Goal: Task Accomplishment & Management: Manage account settings

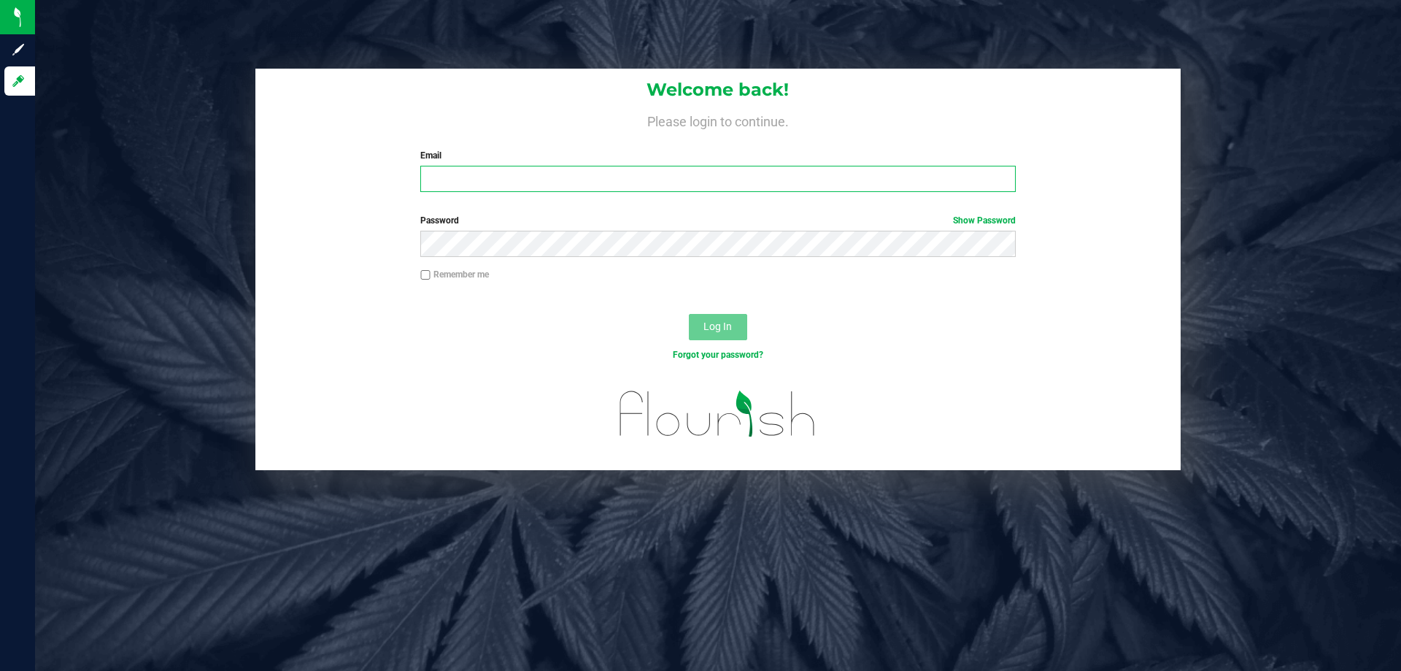
click at [532, 177] on input "Email" at bounding box center [717, 179] width 595 height 26
type input "jdodd@liveparallel.com"
click at [689, 314] on button "Log In" at bounding box center [718, 327] width 58 height 26
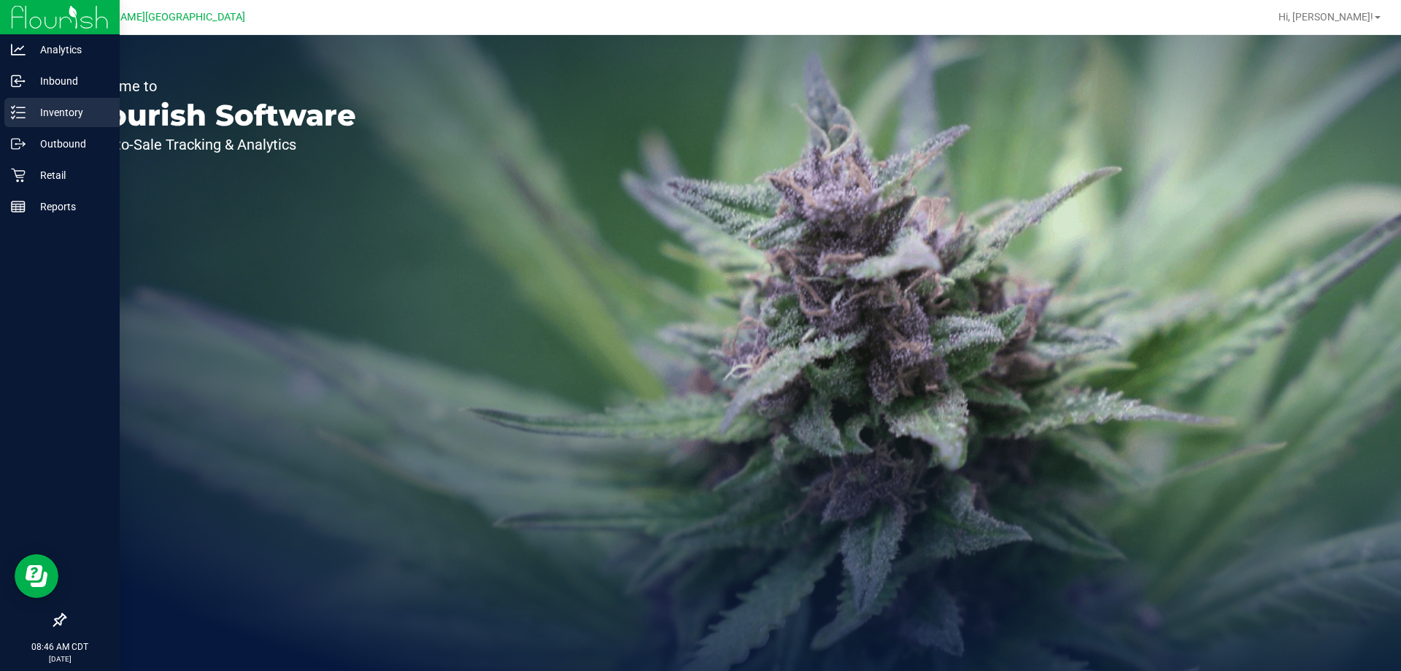
click at [8, 108] on div "Inventory" at bounding box center [61, 112] width 115 height 29
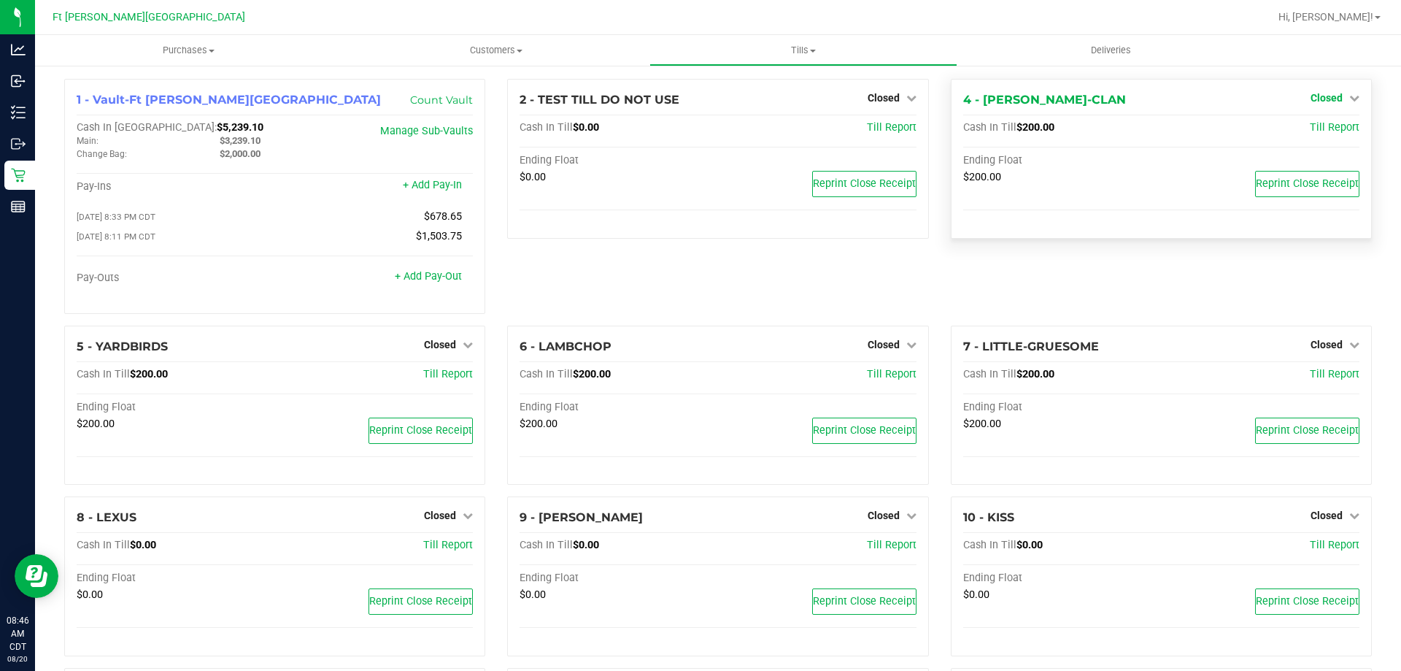
click at [1314, 97] on span "Closed" at bounding box center [1327, 98] width 32 height 12
click at [1316, 126] on link "Open Till" at bounding box center [1326, 129] width 39 height 12
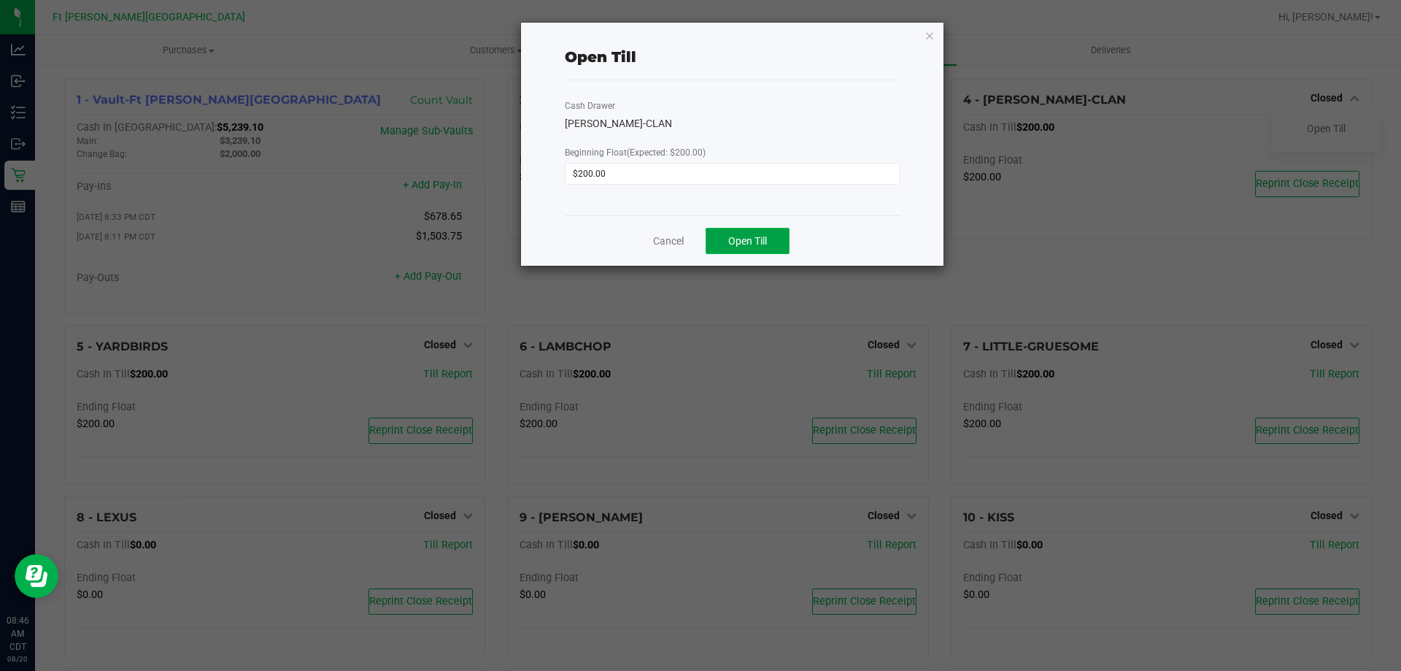
click at [745, 248] on button "Open Till" at bounding box center [748, 241] width 84 height 26
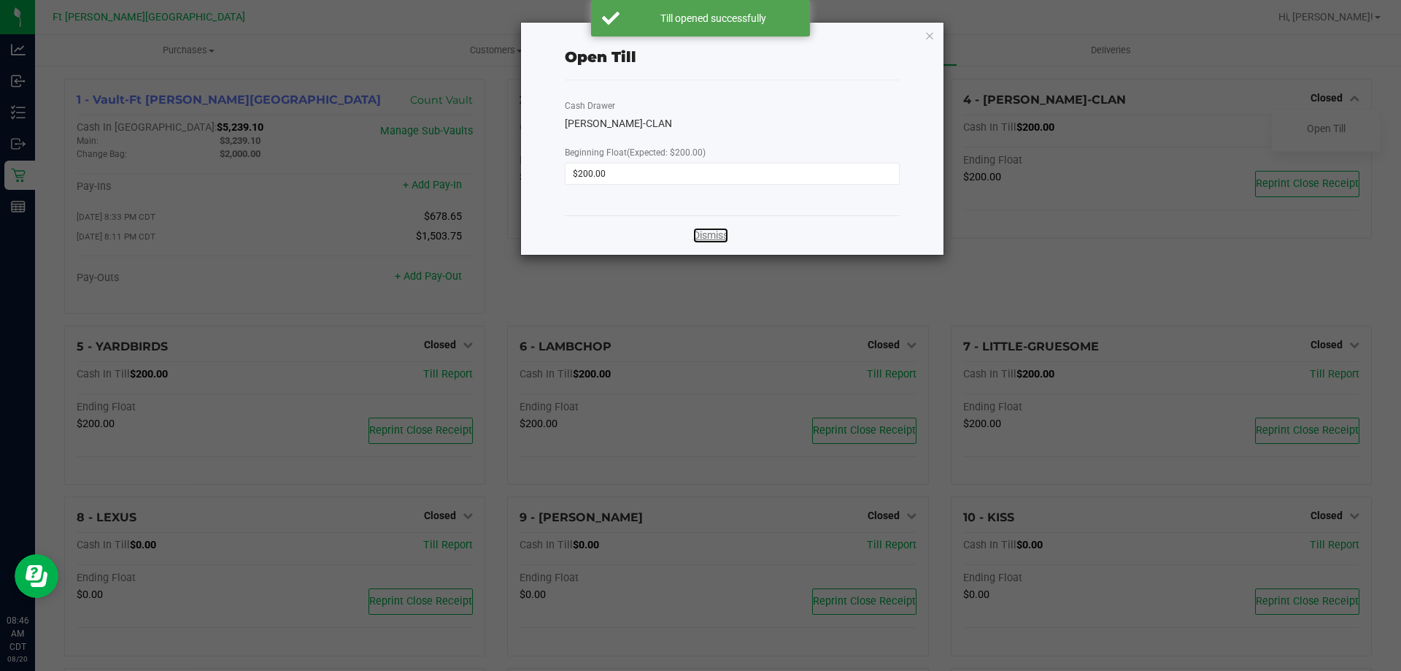
click at [709, 236] on link "Dismiss" at bounding box center [710, 235] width 35 height 15
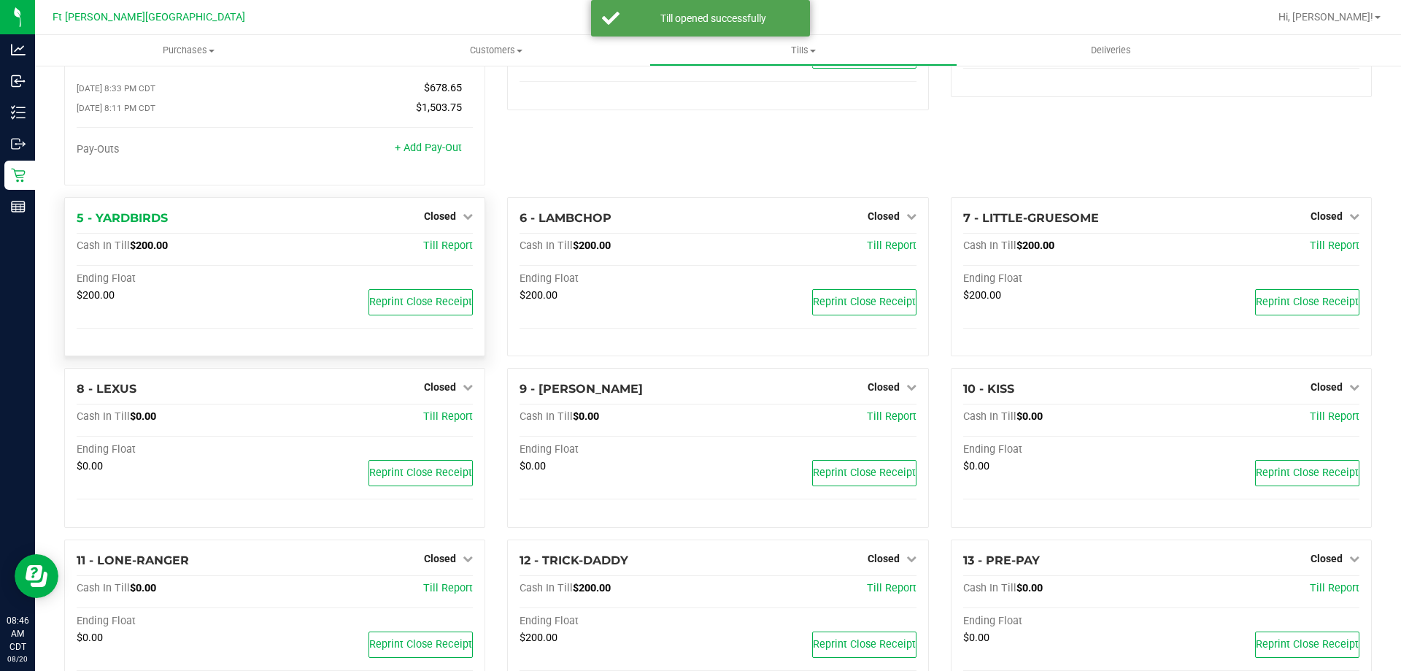
scroll to position [146, 0]
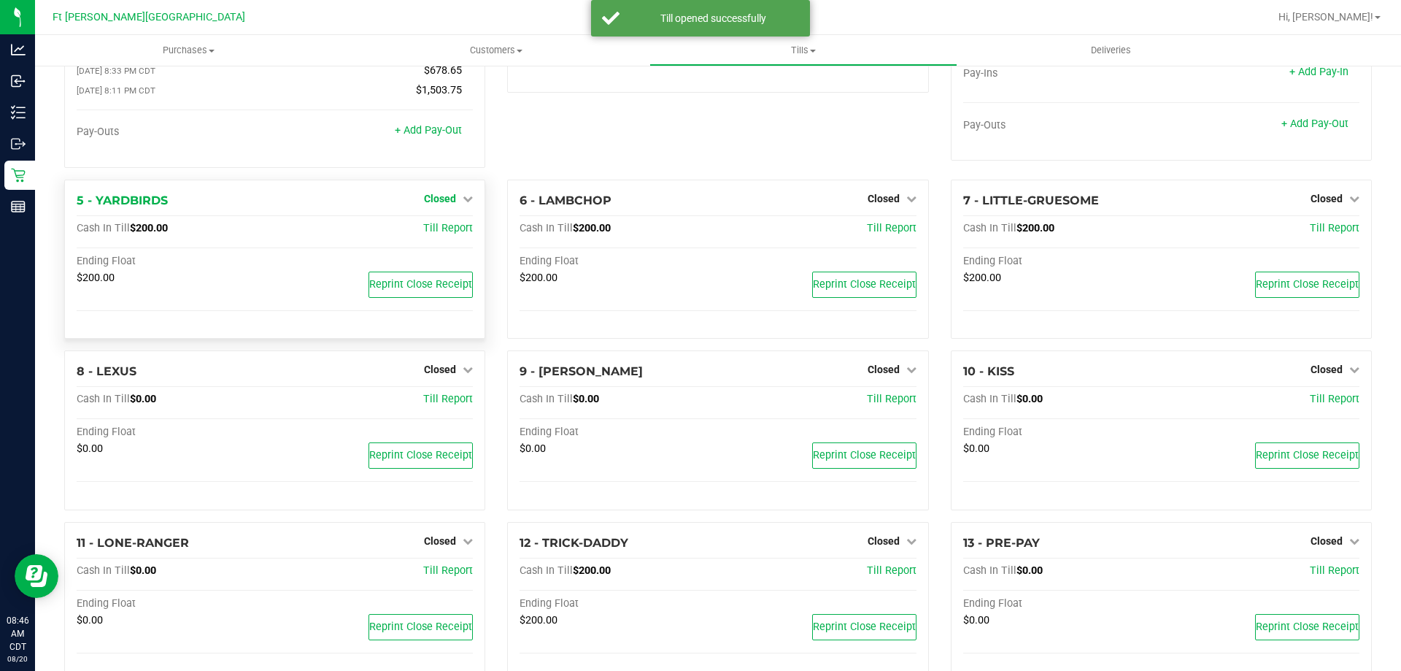
click at [439, 204] on span "Closed" at bounding box center [440, 199] width 32 height 12
click at [441, 230] on link "Open Till" at bounding box center [439, 229] width 39 height 12
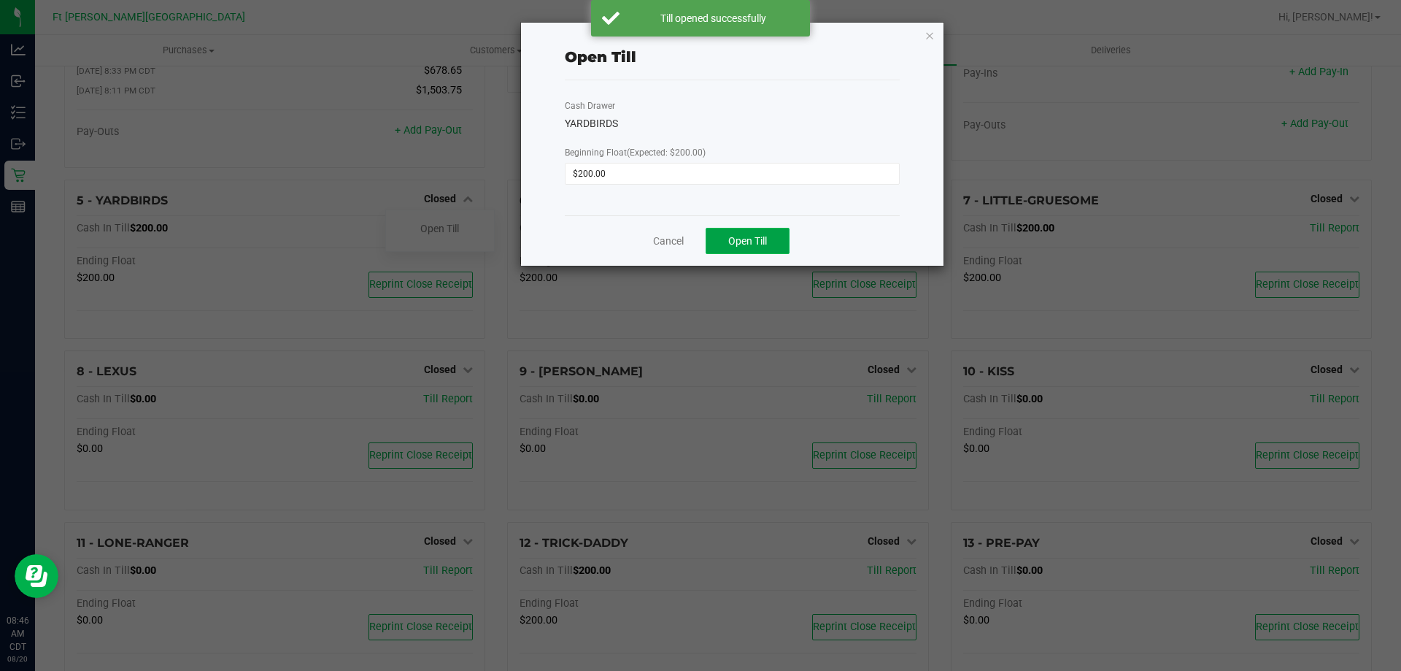
click at [747, 231] on button "Open Till" at bounding box center [748, 241] width 84 height 26
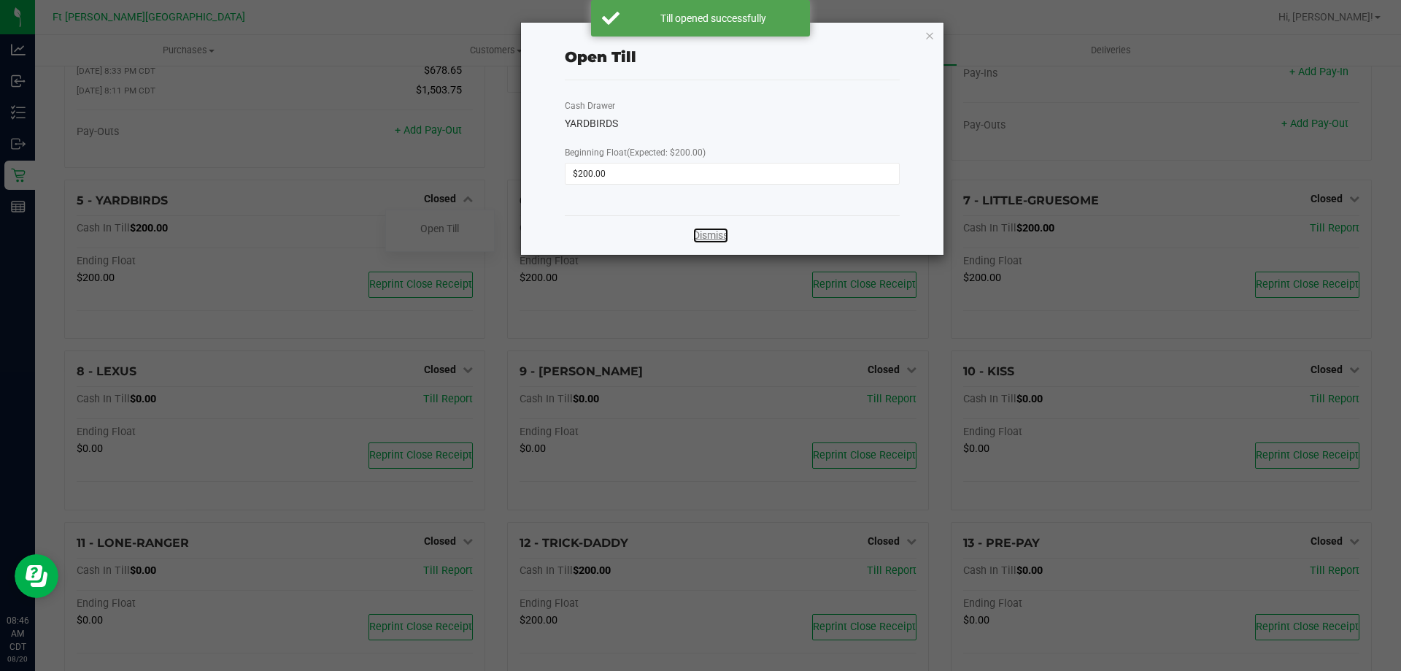
click at [714, 235] on link "Dismiss" at bounding box center [710, 235] width 35 height 15
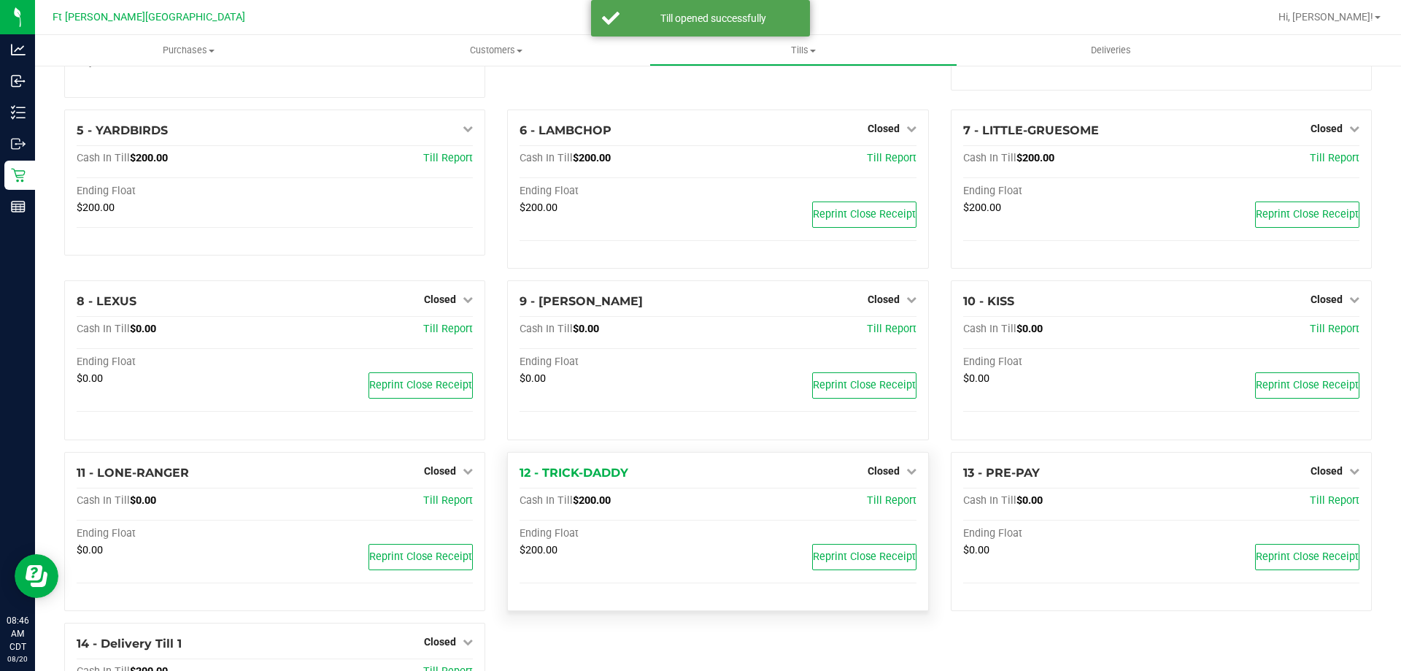
scroll to position [357, 0]
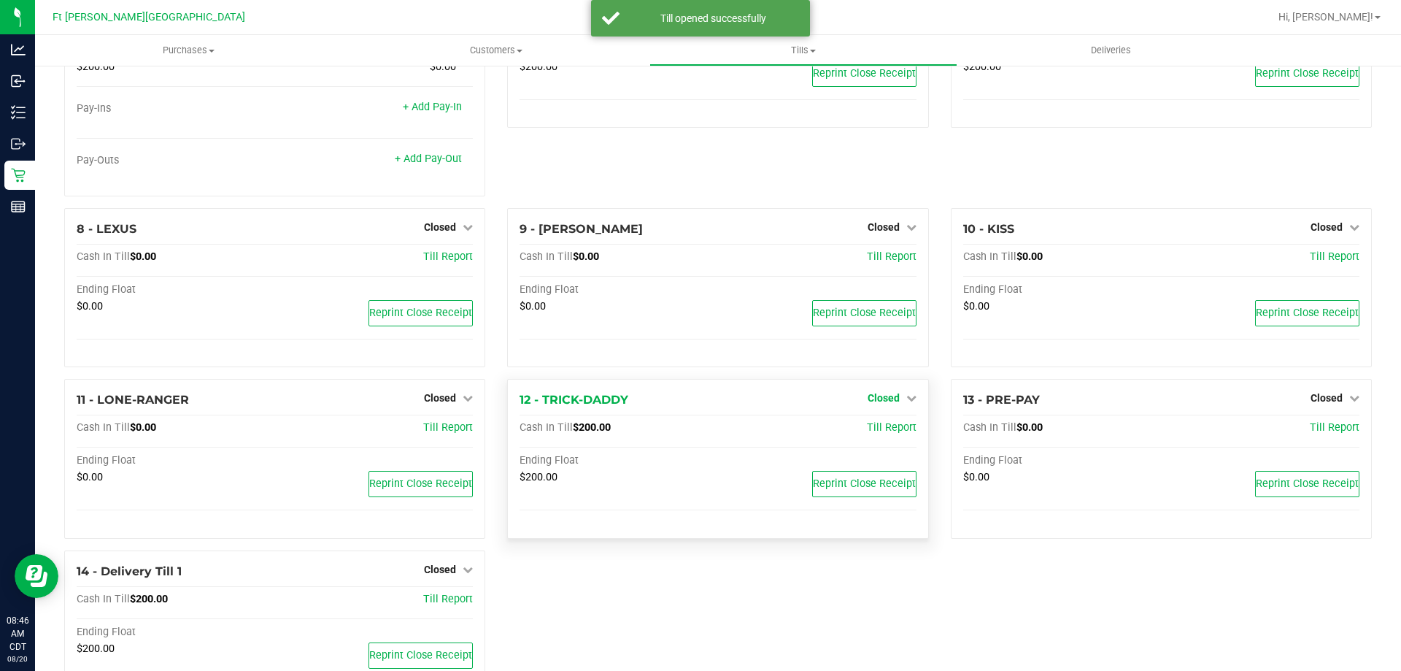
click at [873, 402] on span "Closed" at bounding box center [884, 398] width 32 height 12
click at [864, 433] on link "Open Till" at bounding box center [883, 429] width 39 height 12
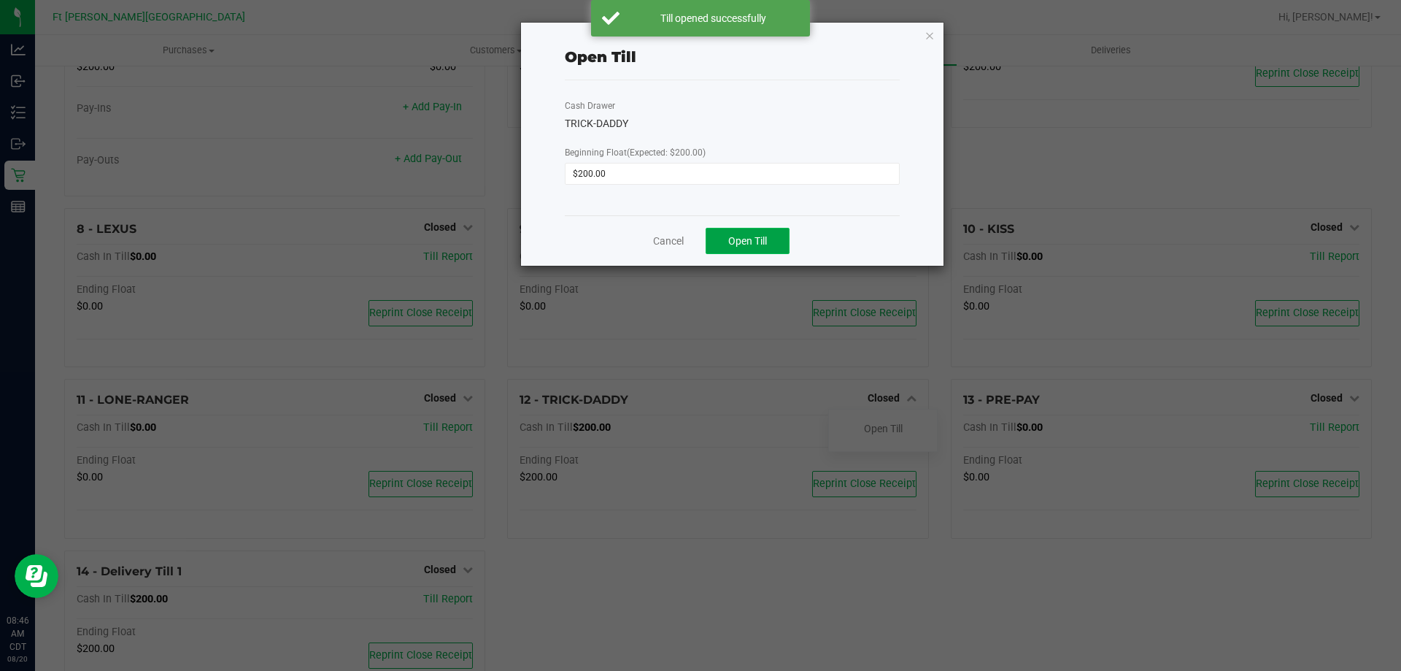
click at [756, 239] on span "Open Till" at bounding box center [747, 241] width 39 height 12
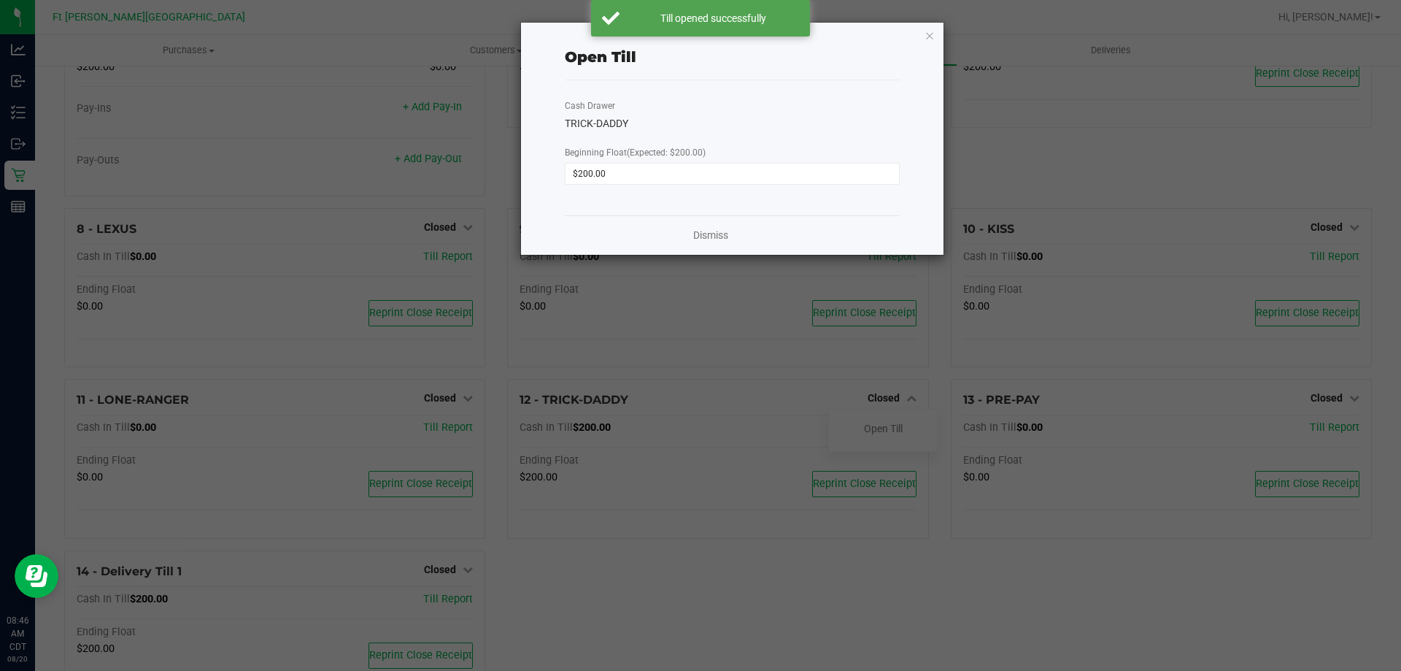
click at [684, 231] on div "Dismiss" at bounding box center [732, 234] width 335 height 39
click at [702, 236] on link "Dismiss" at bounding box center [710, 235] width 35 height 15
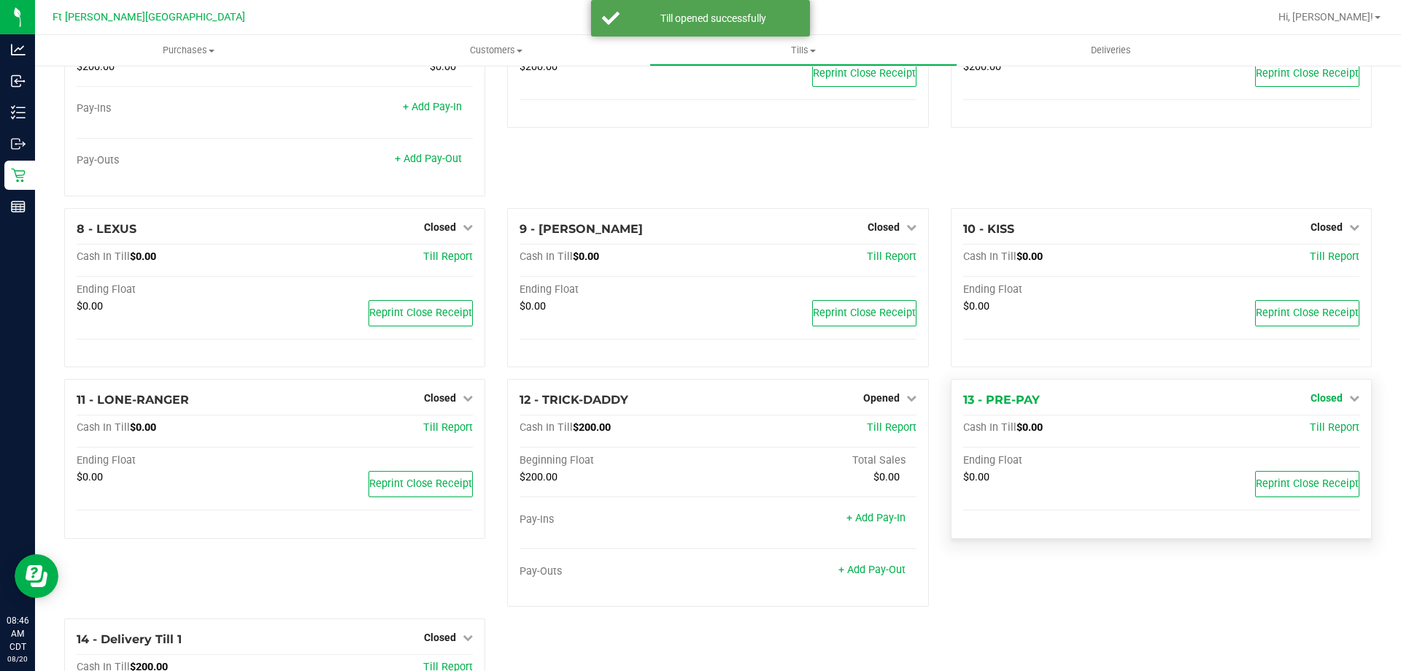
click at [1314, 401] on span "Closed" at bounding box center [1327, 398] width 32 height 12
click at [1311, 428] on link "Open Till" at bounding box center [1326, 429] width 39 height 12
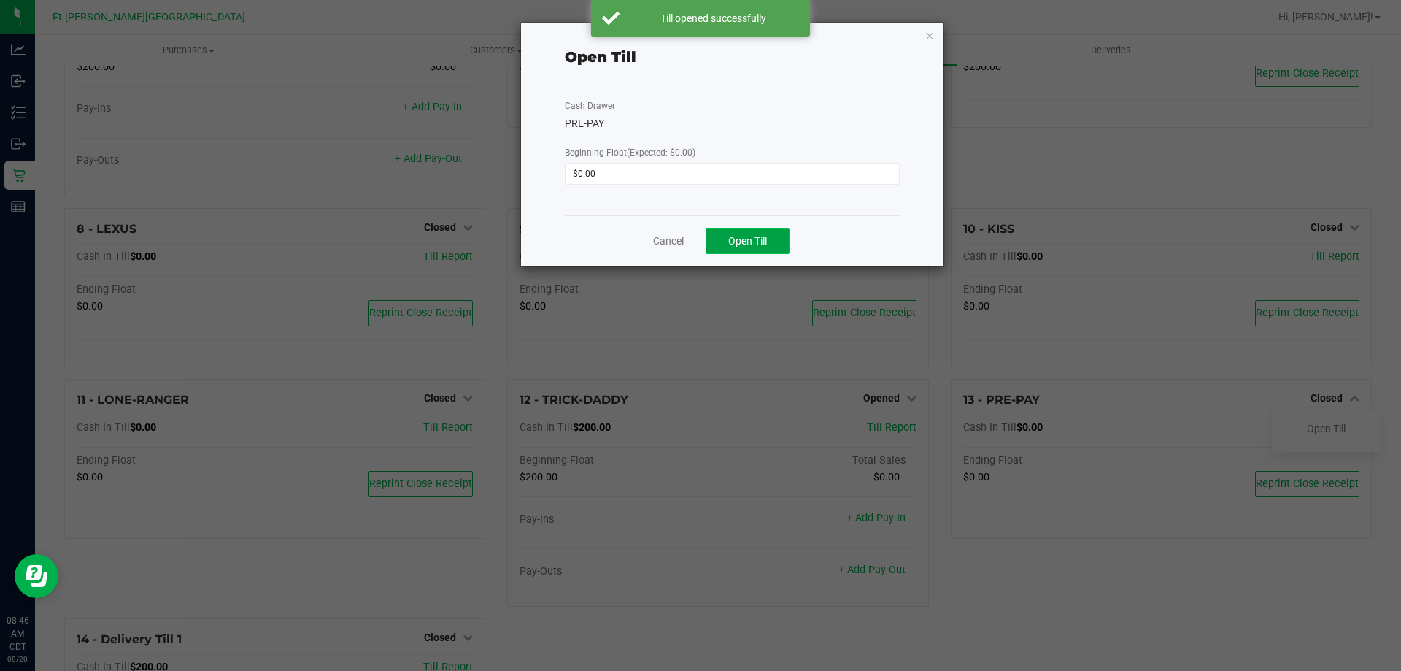
click at [769, 244] on button "Open Till" at bounding box center [748, 241] width 84 height 26
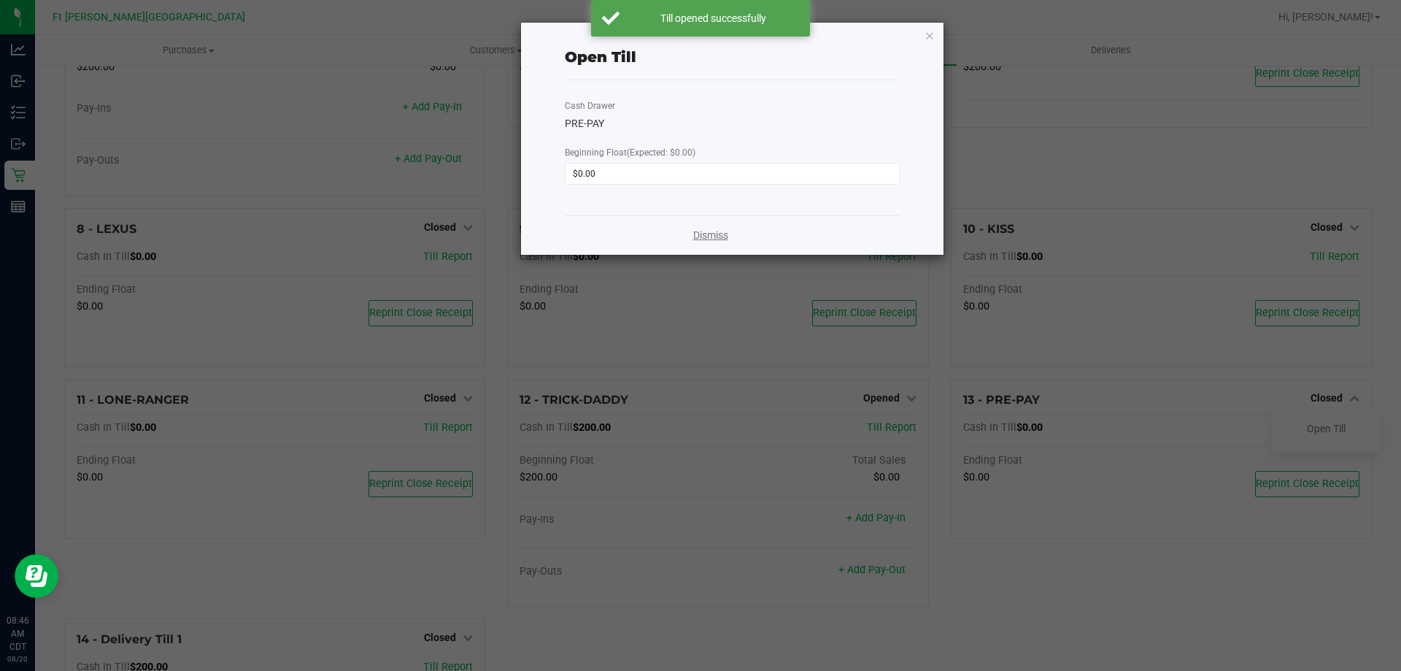
click at [718, 233] on link "Dismiss" at bounding box center [710, 235] width 35 height 15
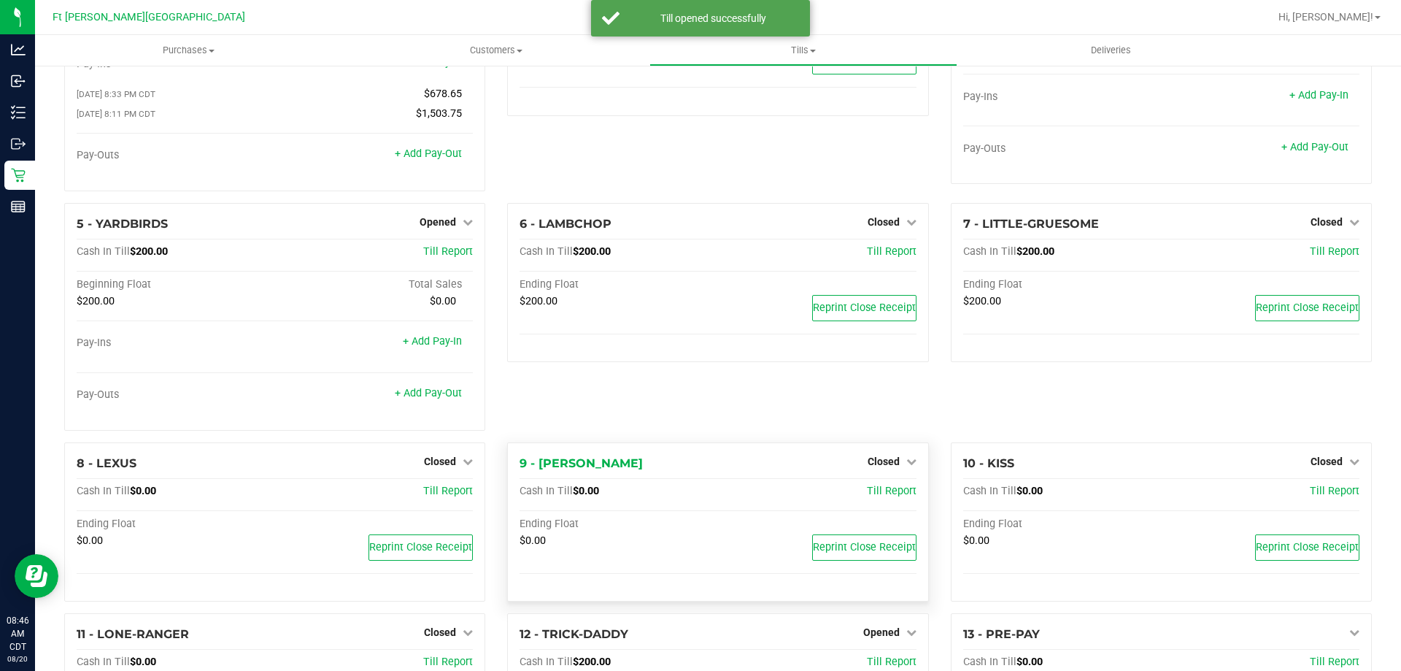
scroll to position [0, 0]
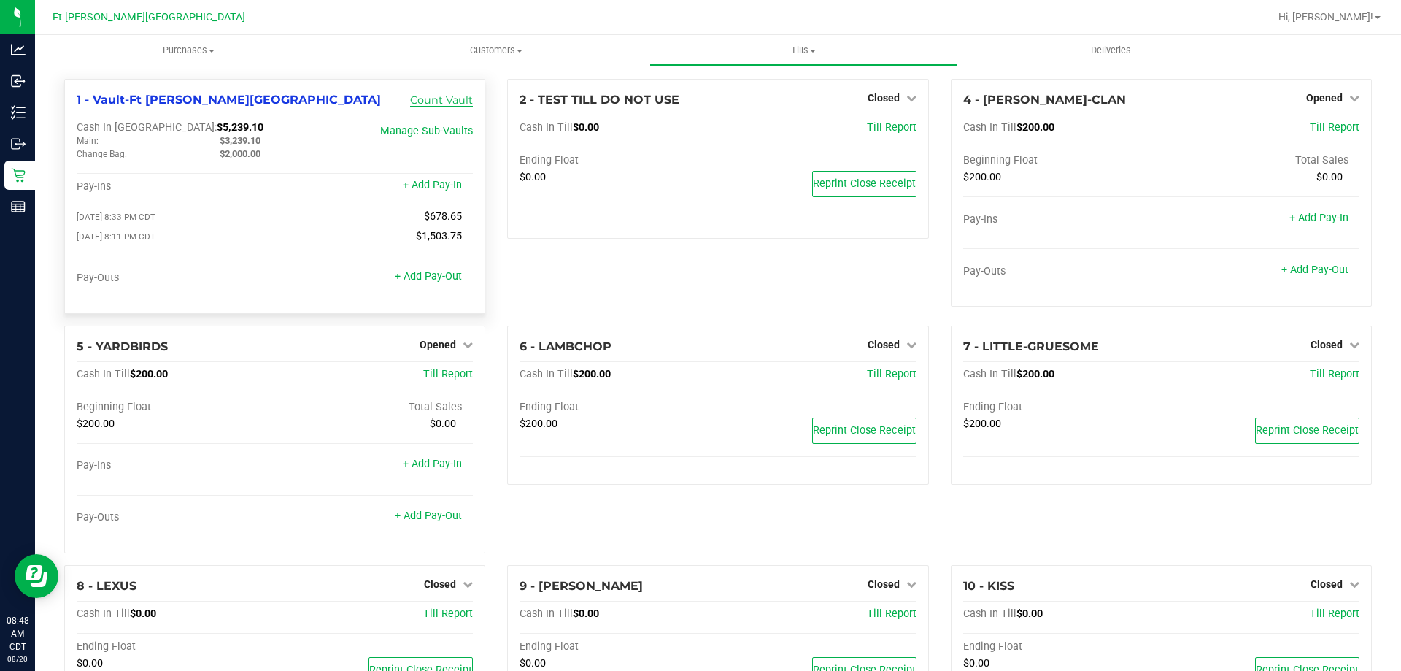
click at [428, 97] on link "Count Vault" at bounding box center [441, 99] width 63 height 13
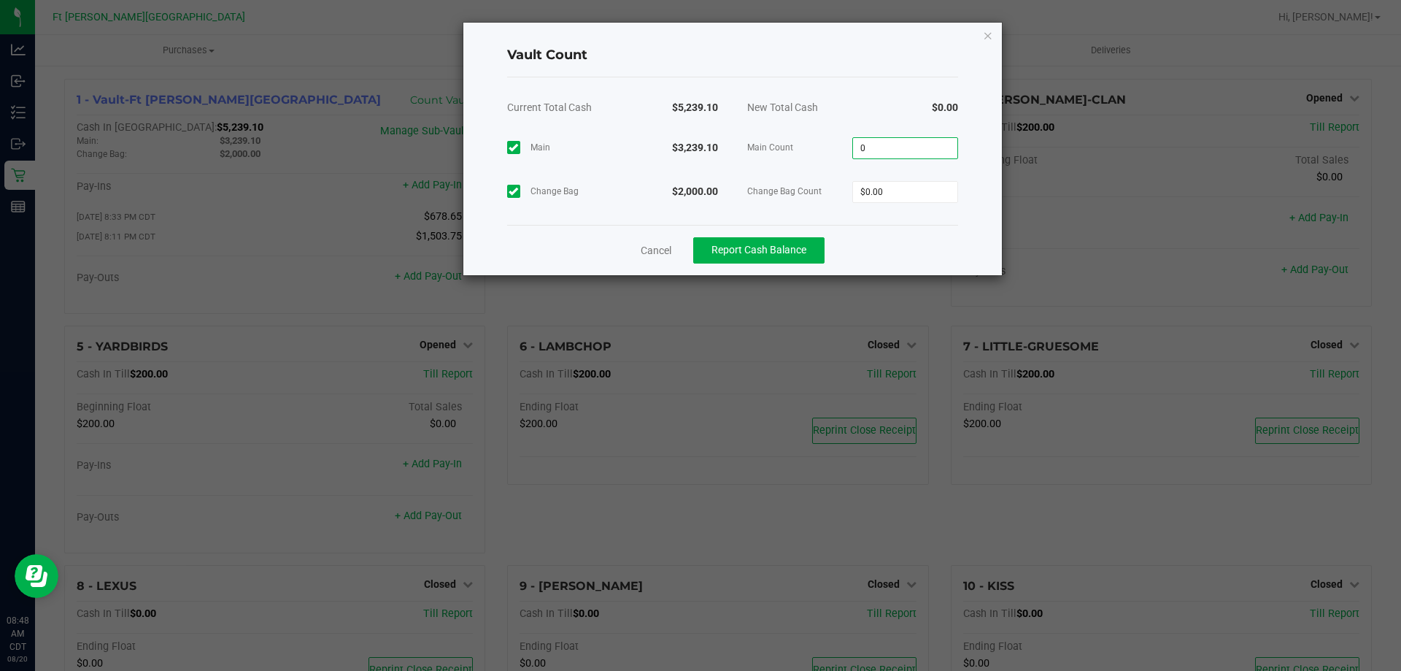
click at [882, 150] on input "0" at bounding box center [905, 148] width 104 height 20
type input "$3,239.10"
click at [822, 152] on span "Main Count" at bounding box center [800, 147] width 106 height 15
click at [896, 196] on input "0" at bounding box center [905, 192] width 104 height 20
type input "$2,000.00"
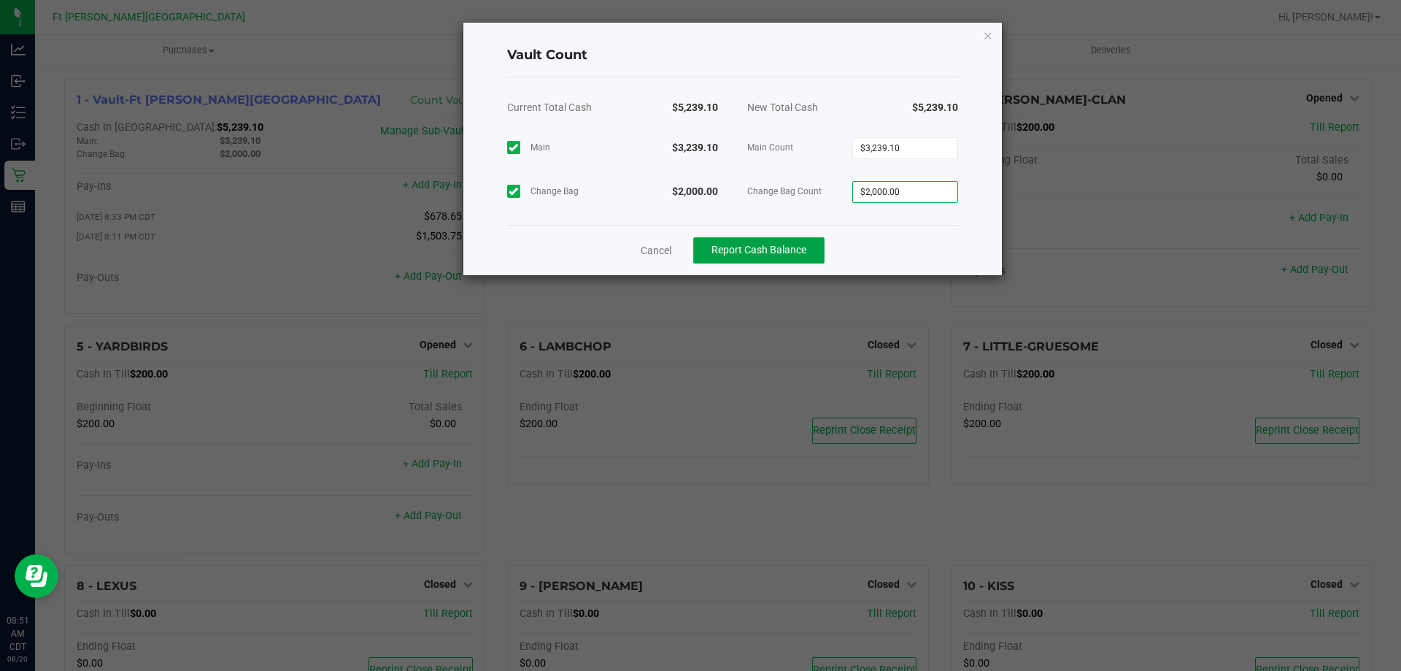
click at [763, 243] on button "Report Cash Balance" at bounding box center [758, 250] width 131 height 26
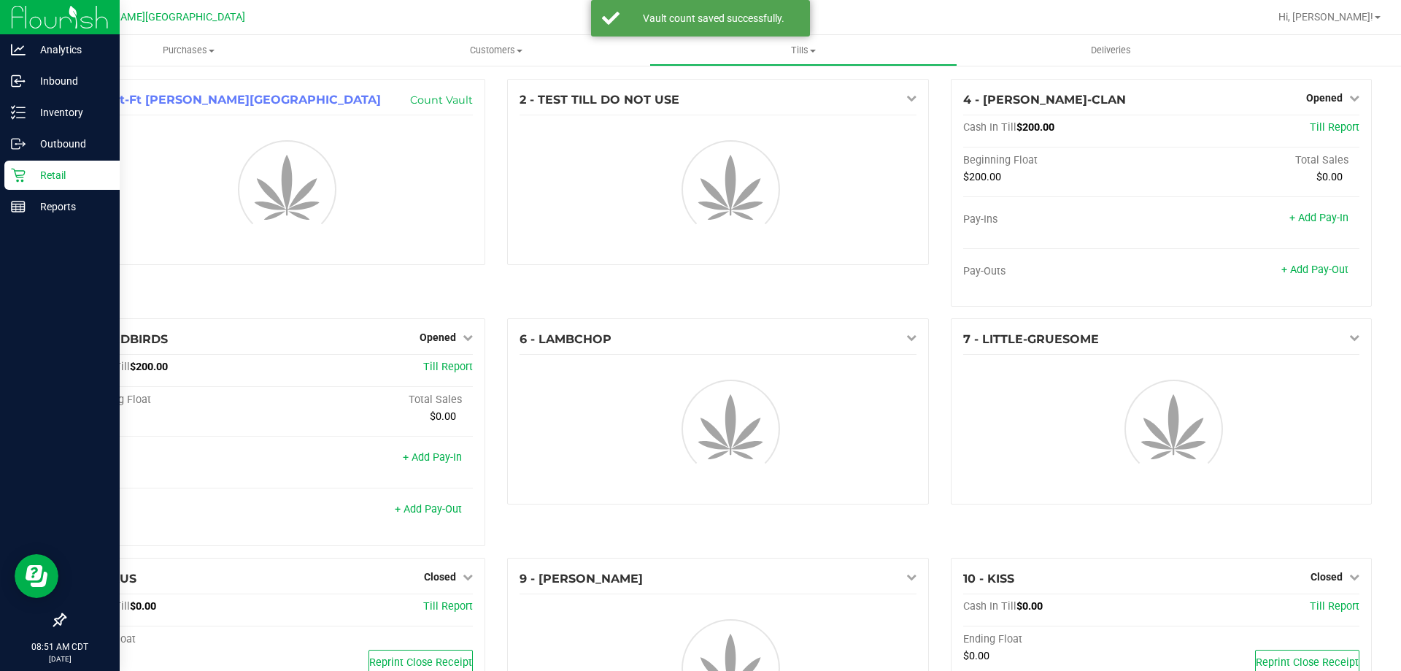
click at [28, 177] on p "Retail" at bounding box center [70, 175] width 88 height 18
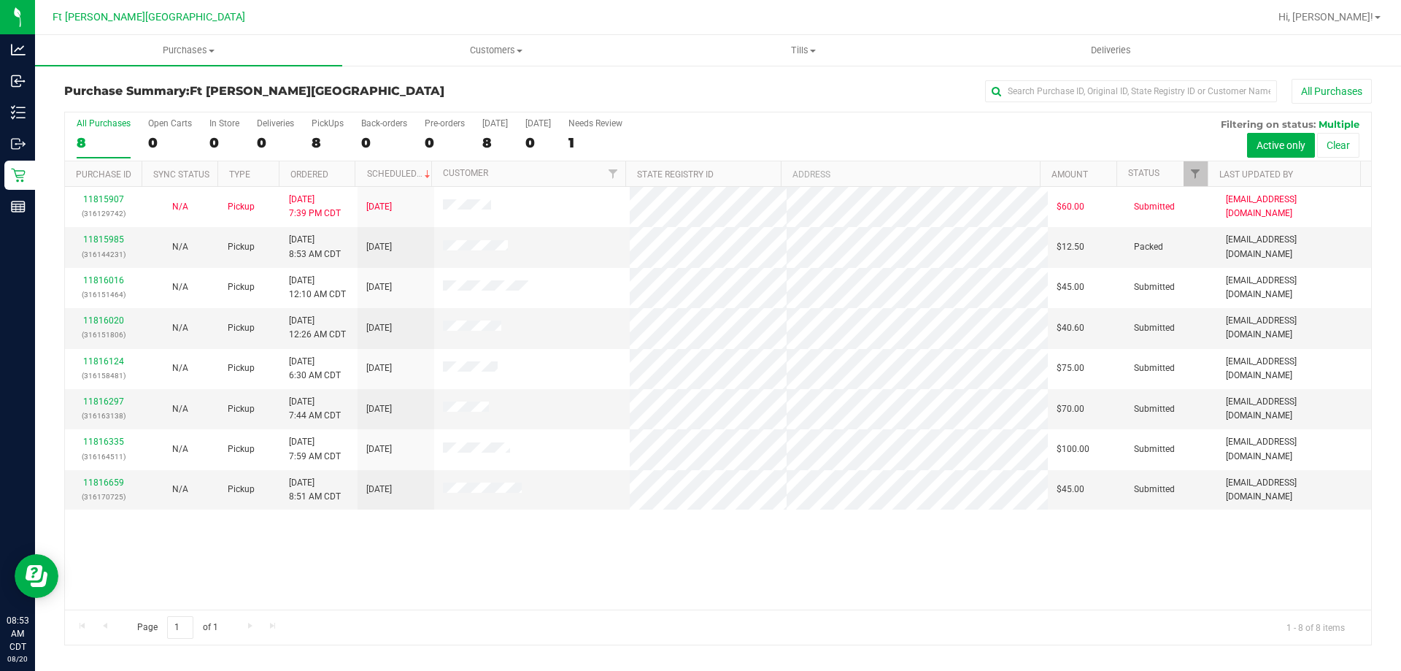
click at [695, 88] on div "All Purchases" at bounding box center [936, 91] width 872 height 25
